Goal: Information Seeking & Learning: Understand process/instructions

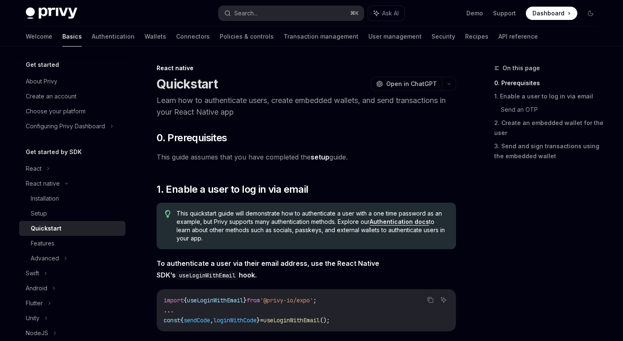
scroll to position [5, 0]
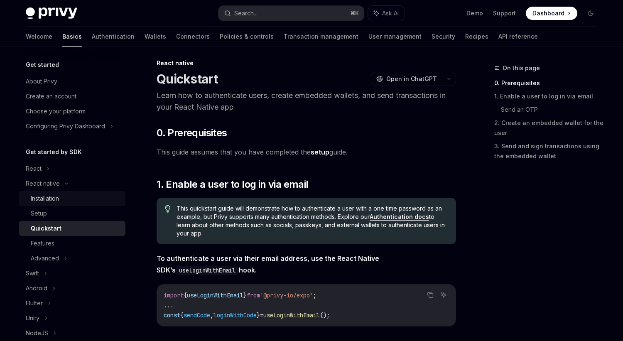
click at [71, 196] on div "Installation" at bounding box center [76, 199] width 90 height 10
type textarea "*"
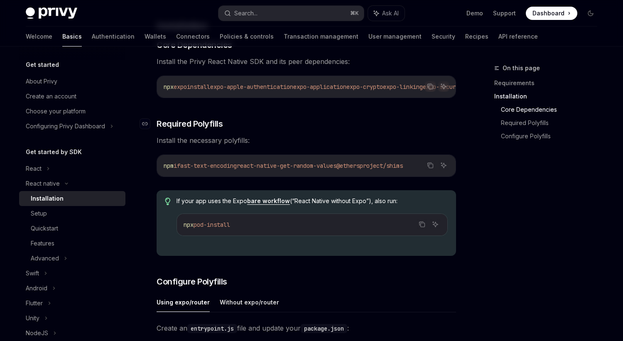
scroll to position [159, 0]
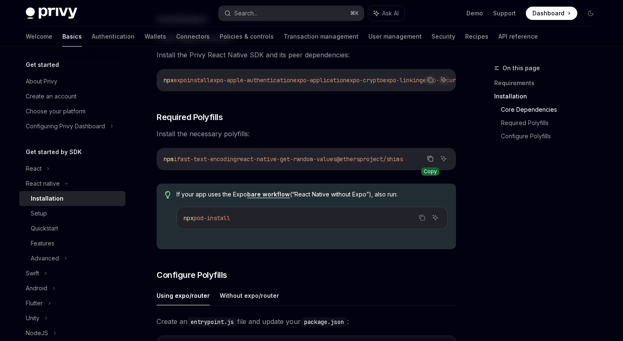
click at [430, 161] on icon "Copy the contents from the code block" at bounding box center [430, 158] width 7 height 7
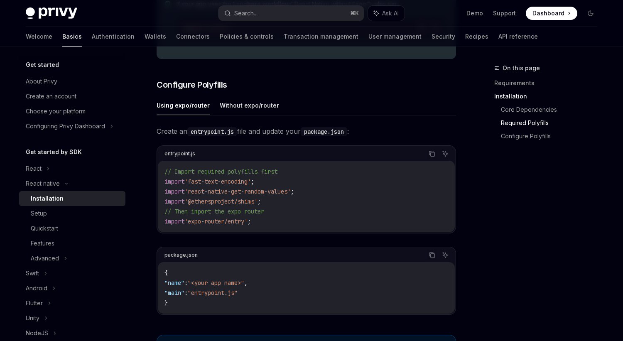
scroll to position [350, 0]
click at [259, 226] on code "// Import required polyfills first import 'fast-text-encoding' ; import 'react-…" at bounding box center [306, 196] width 284 height 60
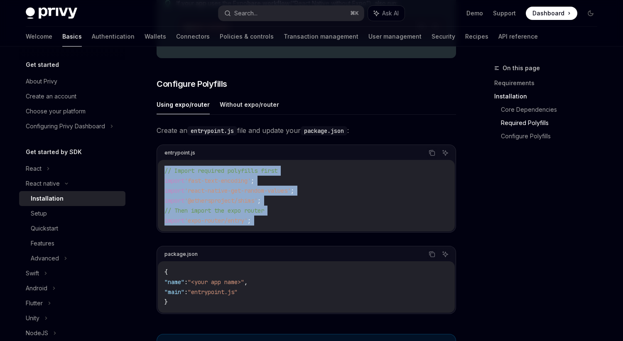
drag, startPoint x: 259, startPoint y: 226, endPoint x: 165, endPoint y: 177, distance: 105.9
click at [165, 177] on code "// Import required polyfills first import 'fast-text-encoding' ; import 'react-…" at bounding box center [306, 196] width 284 height 60
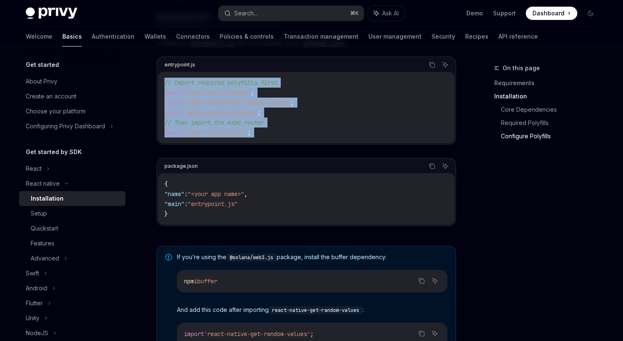
scroll to position [437, 0]
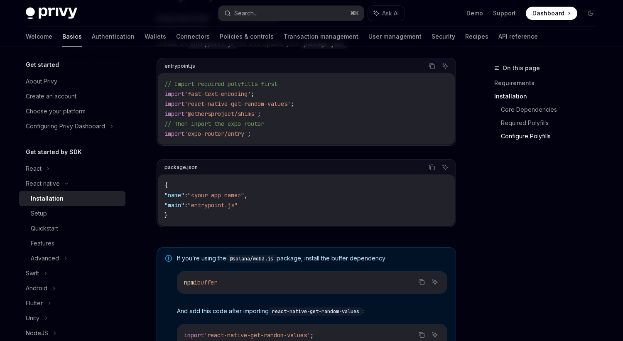
click at [211, 209] on span ""entrypoint.js"" at bounding box center [213, 204] width 50 height 7
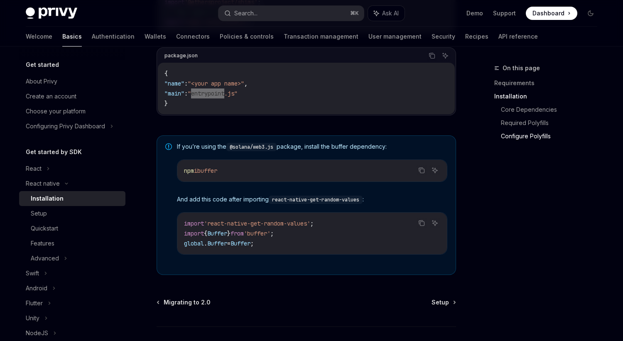
scroll to position [549, 0]
drag, startPoint x: 230, startPoint y: 172, endPoint x: 185, endPoint y: 172, distance: 45.3
click at [185, 172] on code "npm i buffer" at bounding box center [312, 170] width 256 height 10
copy span "npm i buffer"
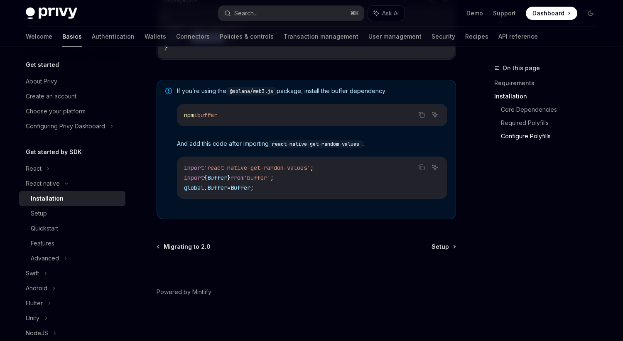
scroll to position [608, 0]
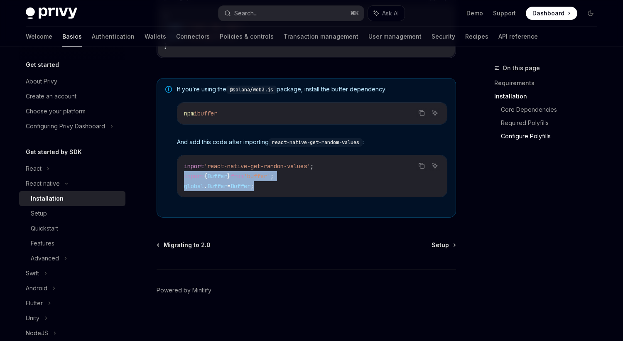
drag, startPoint x: 269, startPoint y: 187, endPoint x: 184, endPoint y: 175, distance: 85.6
click at [184, 175] on code "import 'react-native-get-random-values' ; import { Buffer } from 'buffer' ; glo…" at bounding box center [312, 176] width 256 height 30
copy code "import { Buffer } from 'buffer' ; global . Buffer = Buffer ;"
